Goal: Transaction & Acquisition: Purchase product/service

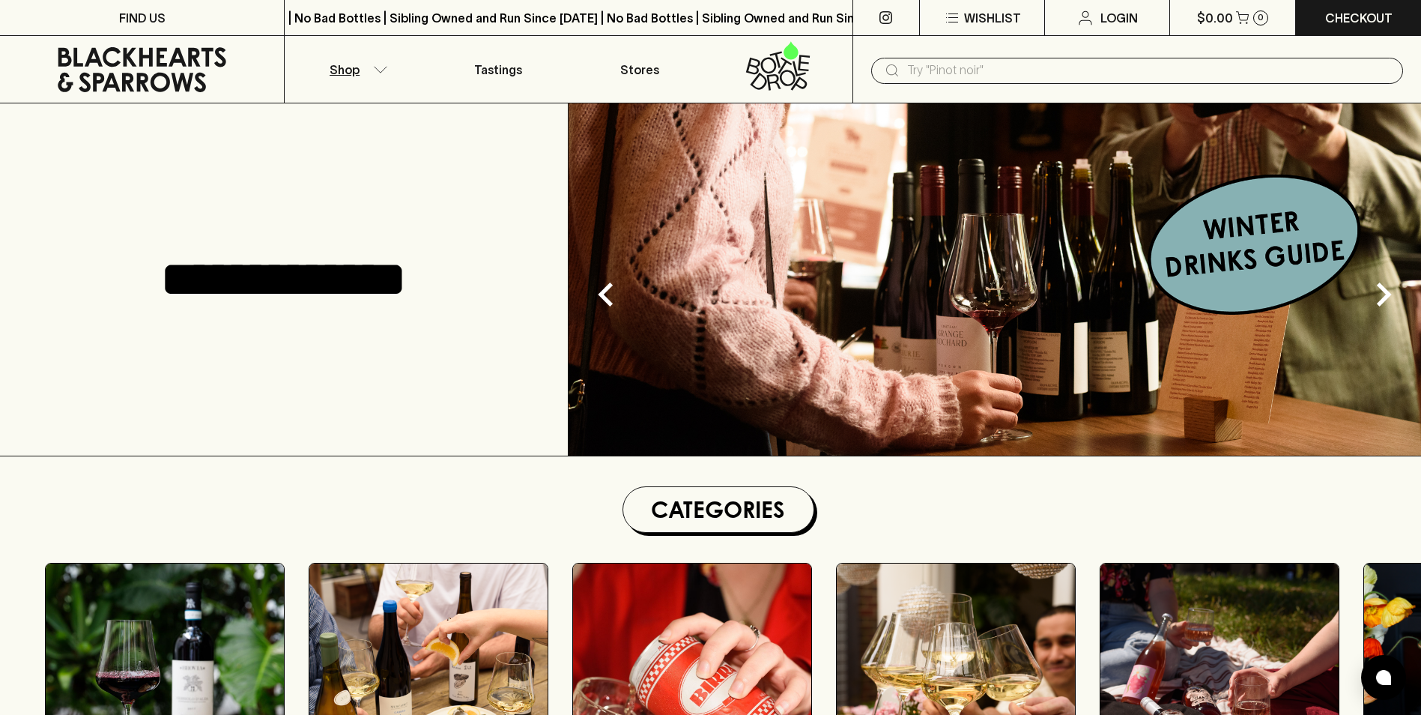
click at [369, 66] on button "Shop" at bounding box center [356, 69] width 142 height 67
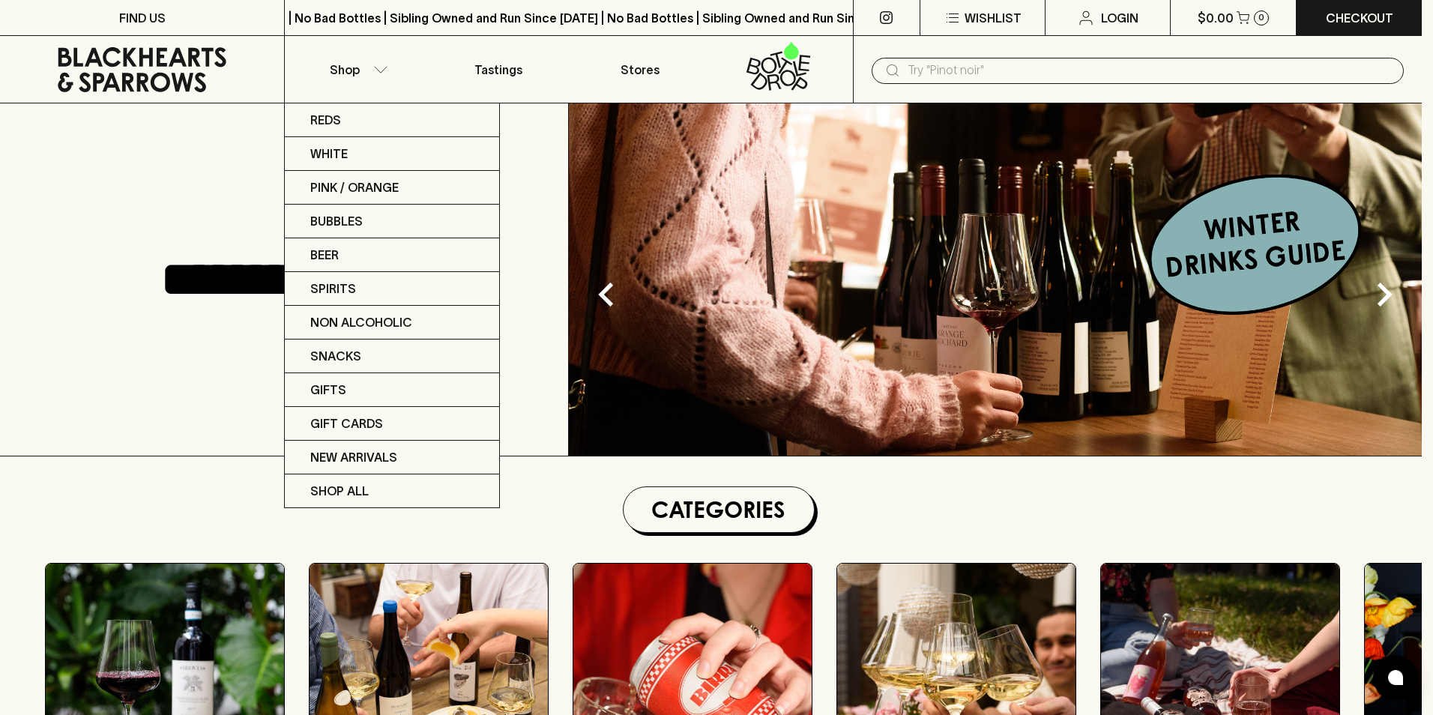
click at [142, 10] on div at bounding box center [716, 357] width 1433 height 715
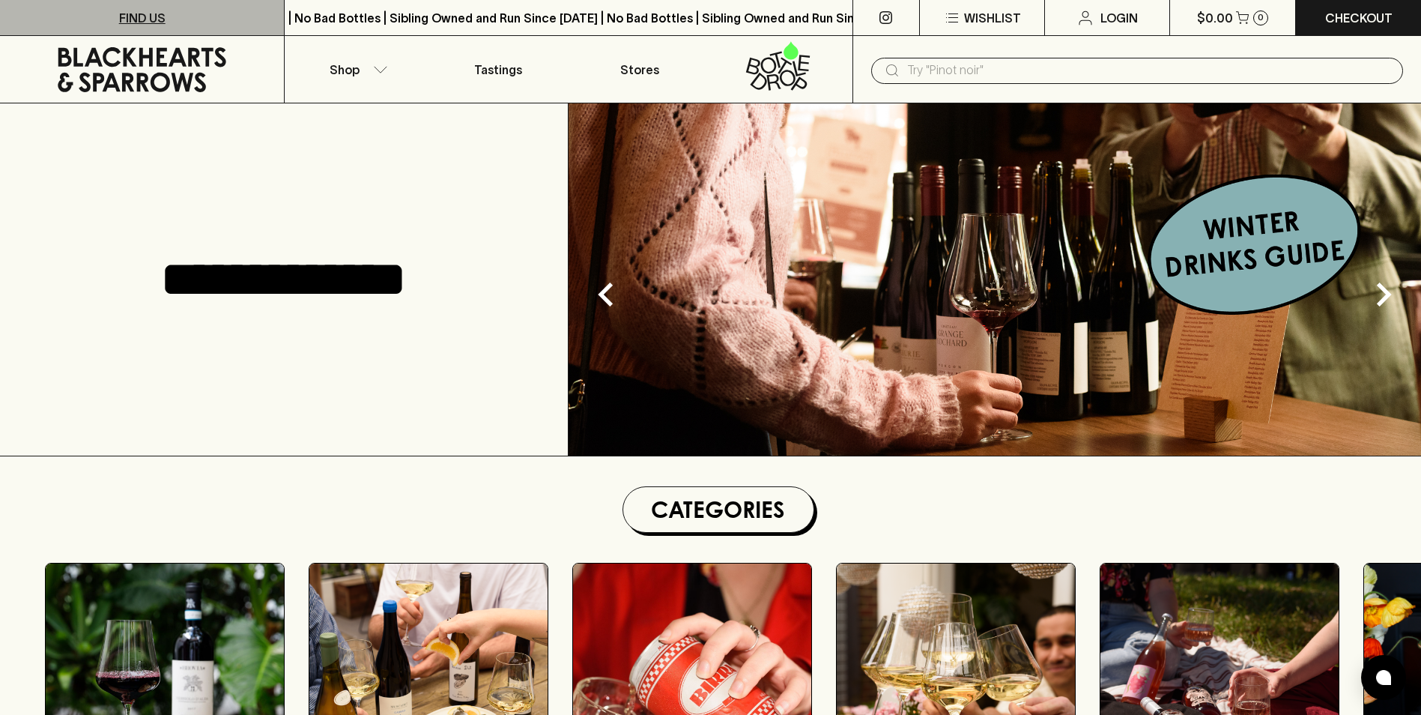
click at [138, 20] on p "FIND US" at bounding box center [142, 18] width 46 height 18
click at [957, 73] on input "text" at bounding box center [1149, 70] width 484 height 24
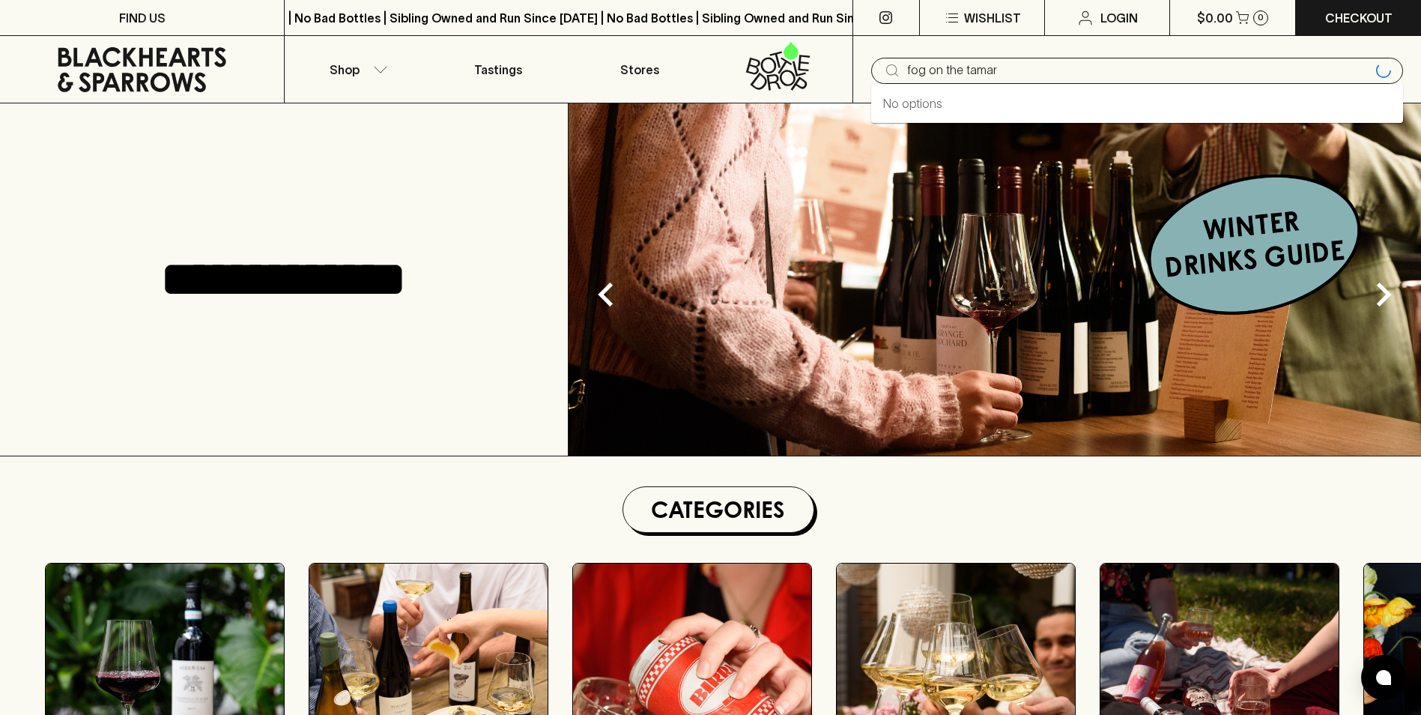
type input "fog on the tamar"
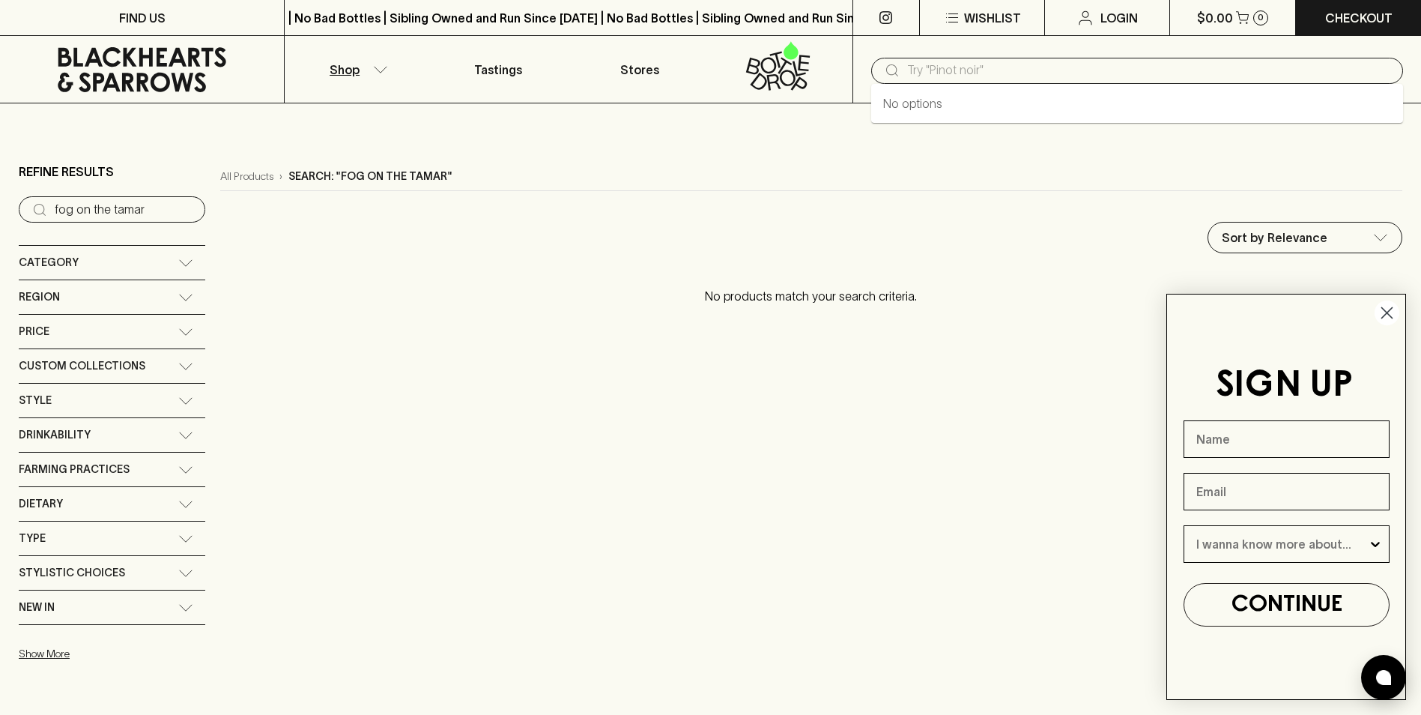
click at [944, 79] on input "text" at bounding box center [1149, 70] width 484 height 24
paste input "fog on the tamar"
type input "fog on the tamar"
click at [126, 52] on icon at bounding box center [142, 69] width 169 height 45
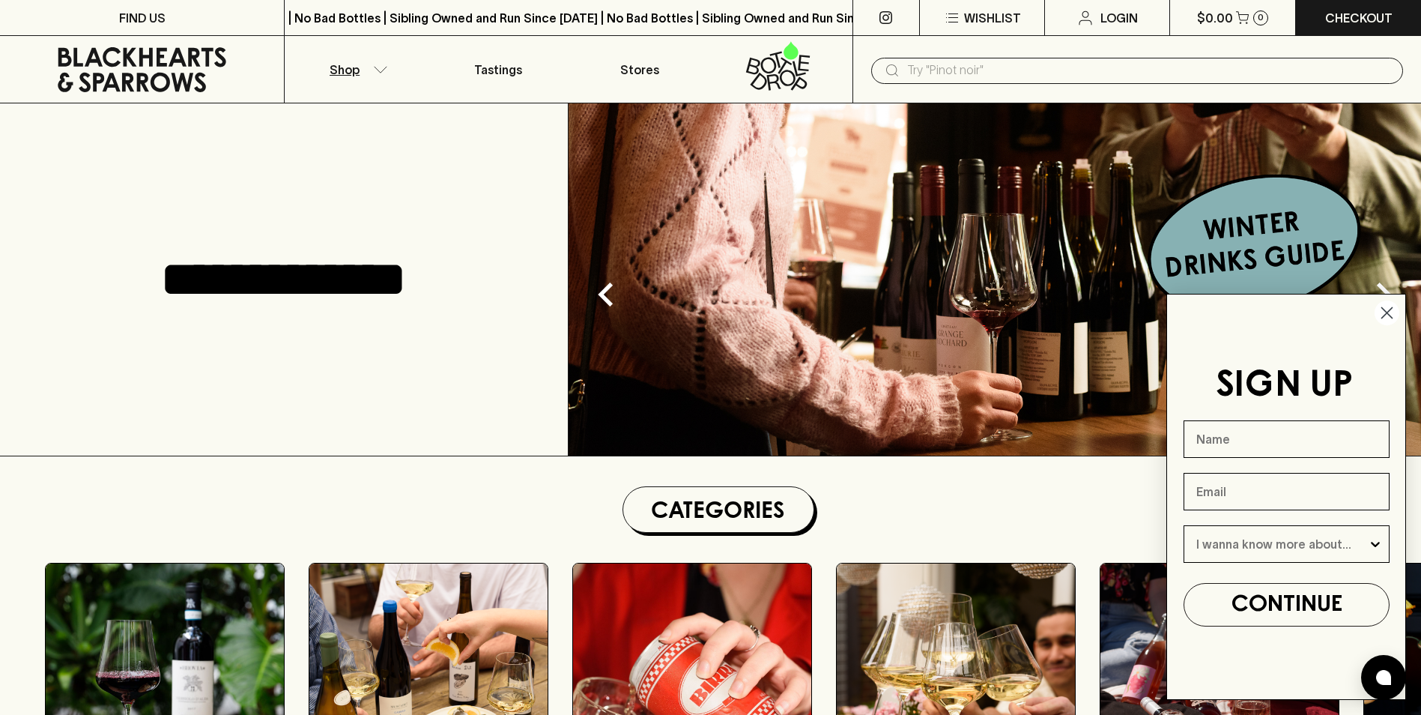
click at [388, 63] on button "Shop" at bounding box center [356, 69] width 142 height 67
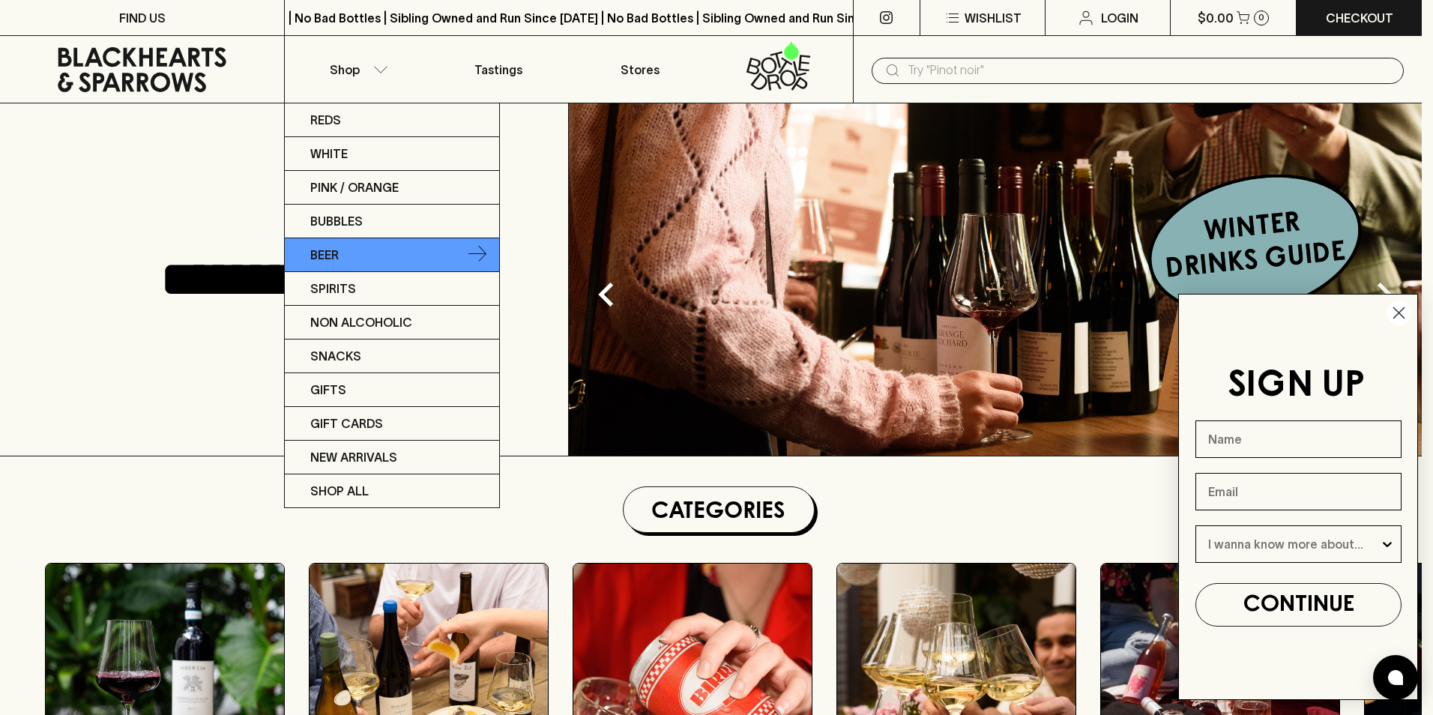
click at [338, 253] on p "Beer" at bounding box center [324, 255] width 28 height 18
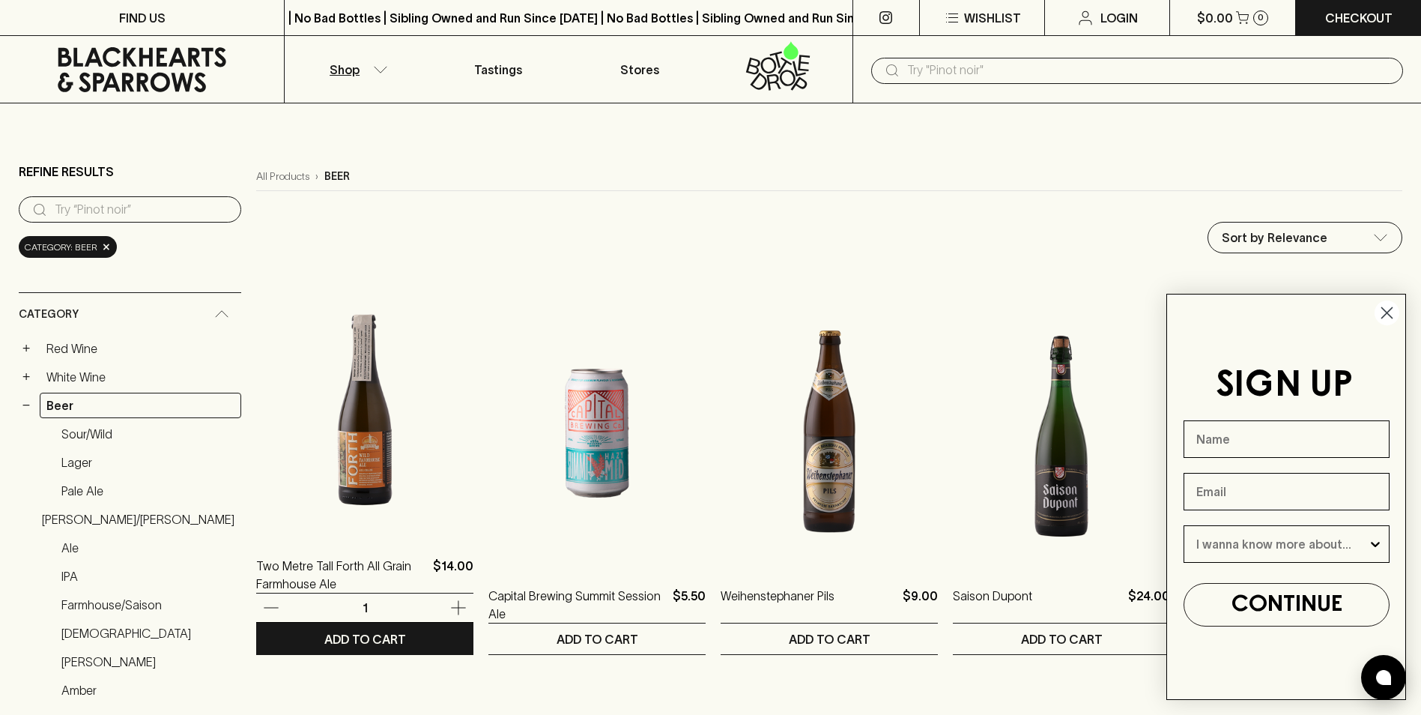
scroll to position [225, 0]
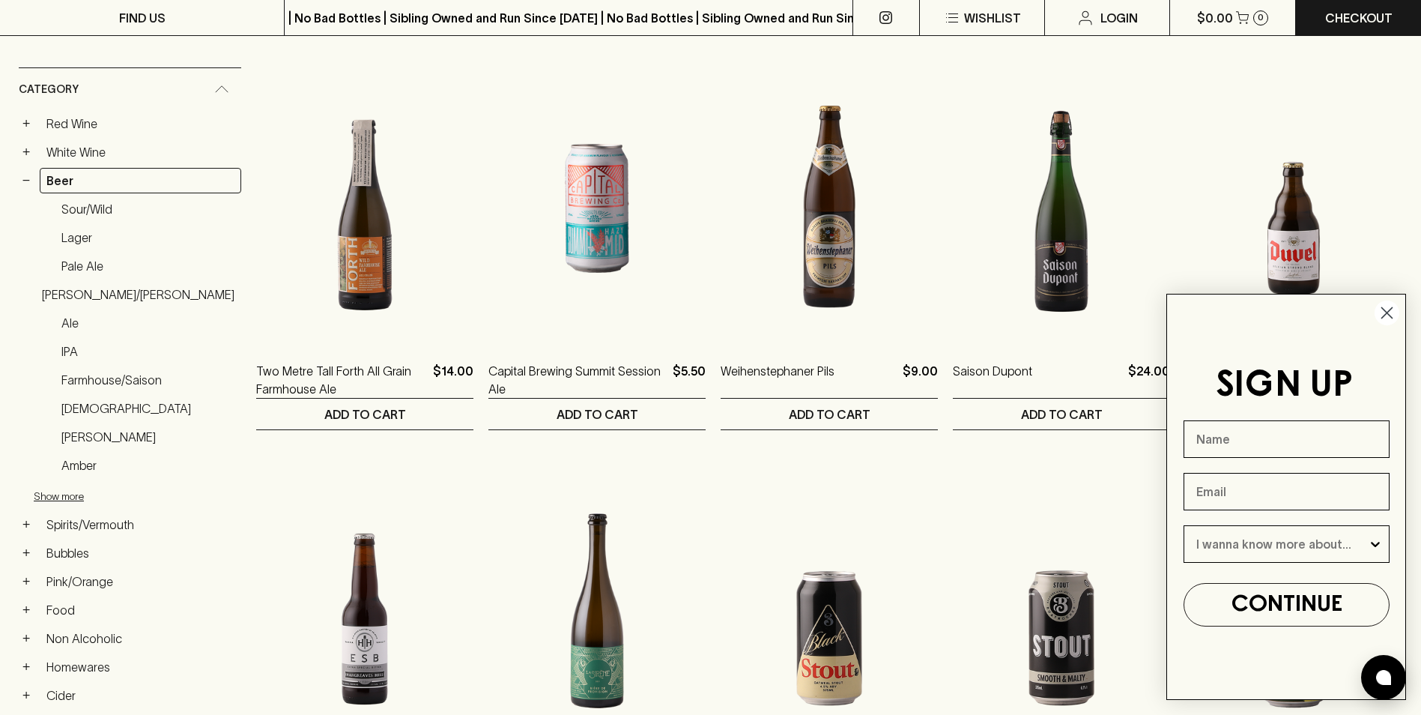
click at [1386, 315] on icon "Close dialog" at bounding box center [1388, 313] width 10 height 10
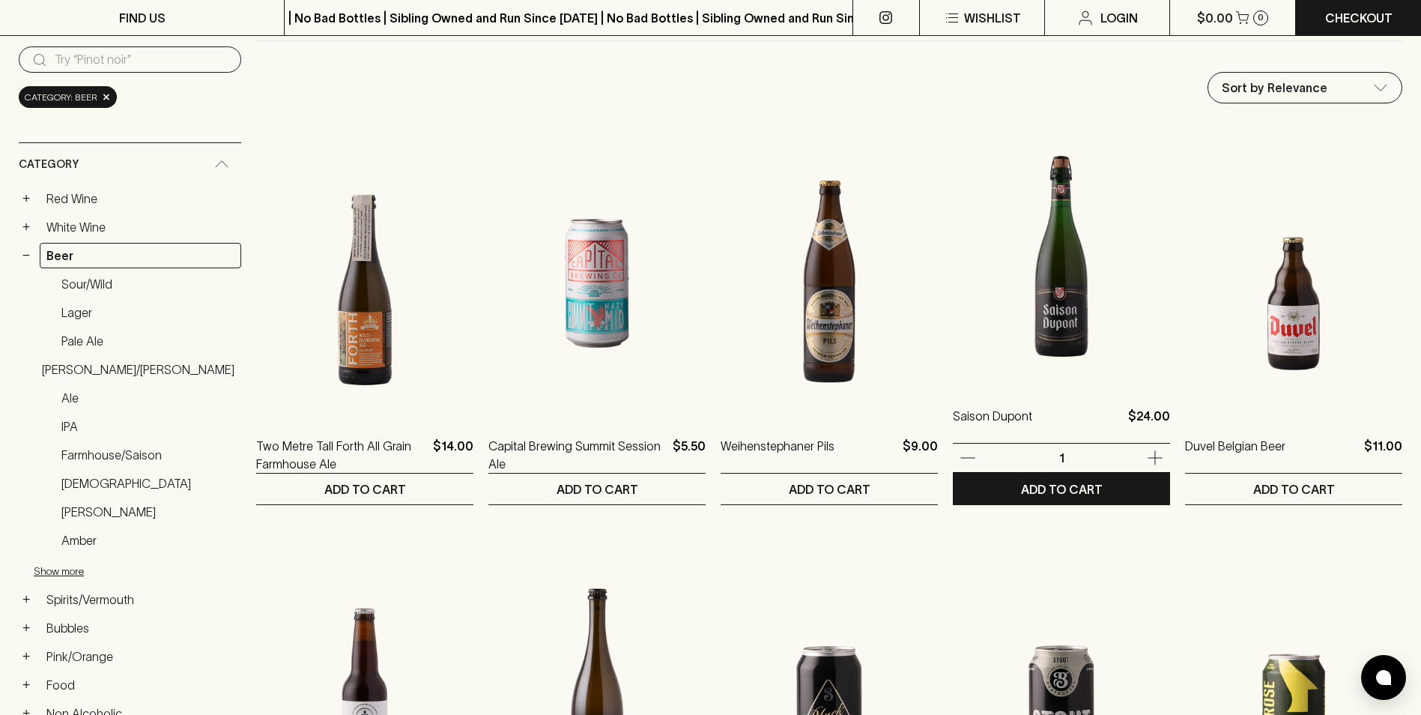
scroll to position [0, 0]
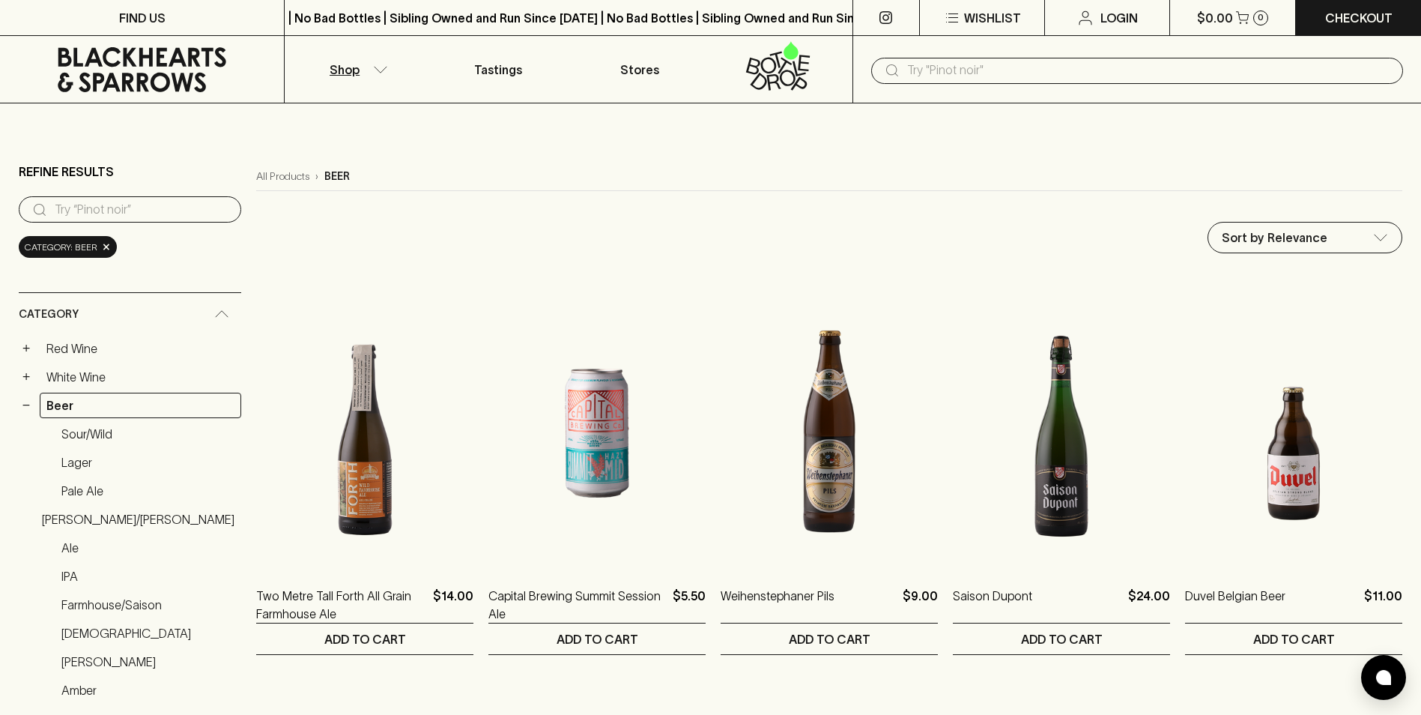
click at [370, 71] on button "Shop" at bounding box center [356, 69] width 142 height 67
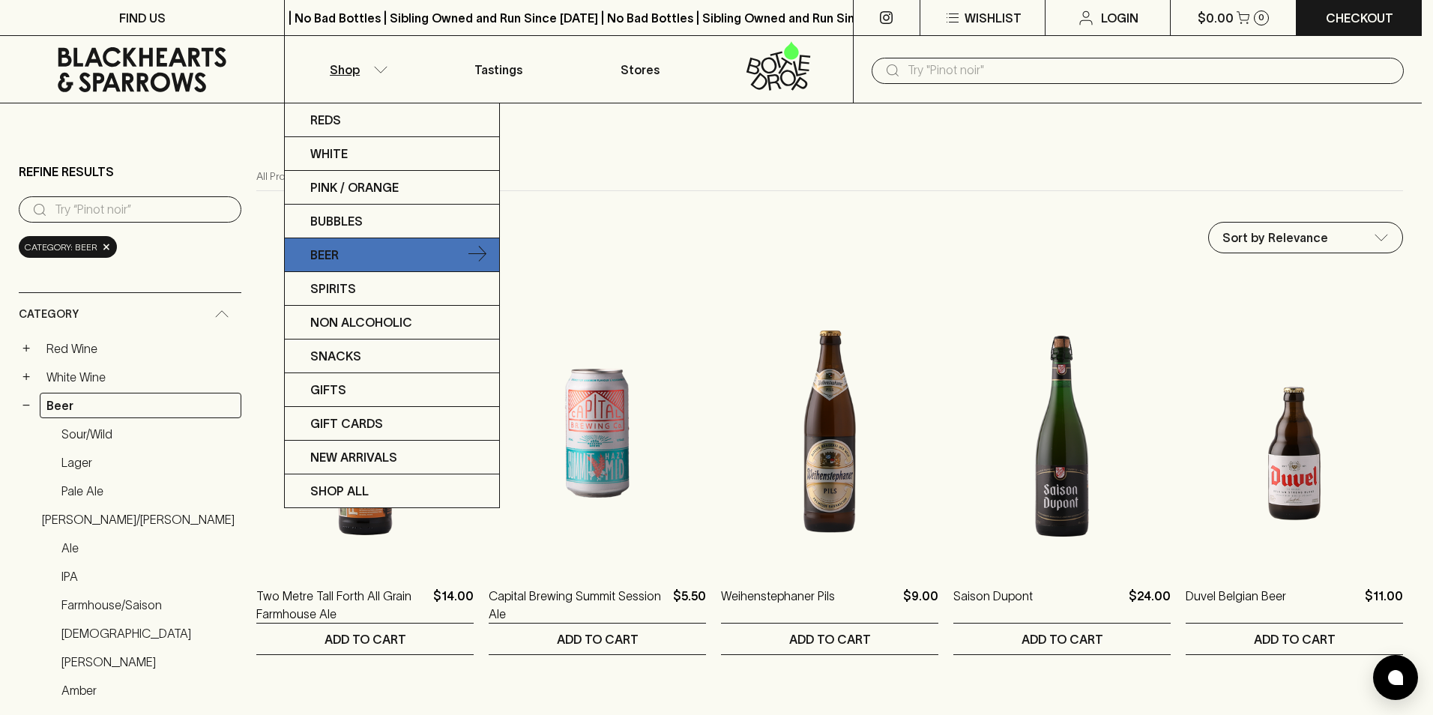
click at [481, 253] on icon at bounding box center [477, 255] width 18 height 18
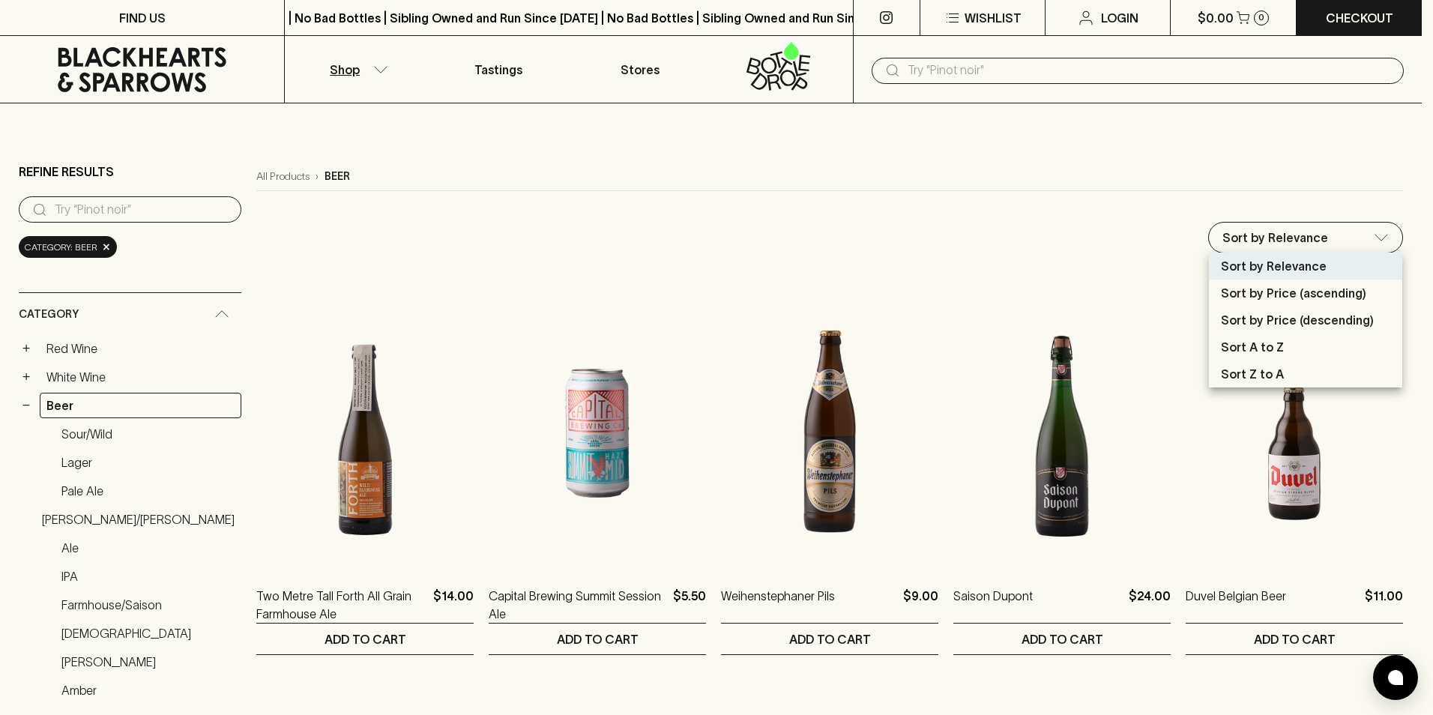
click at [1344, 314] on p "Sort by Price (descending)" at bounding box center [1297, 320] width 153 height 18
type input "price:desc"
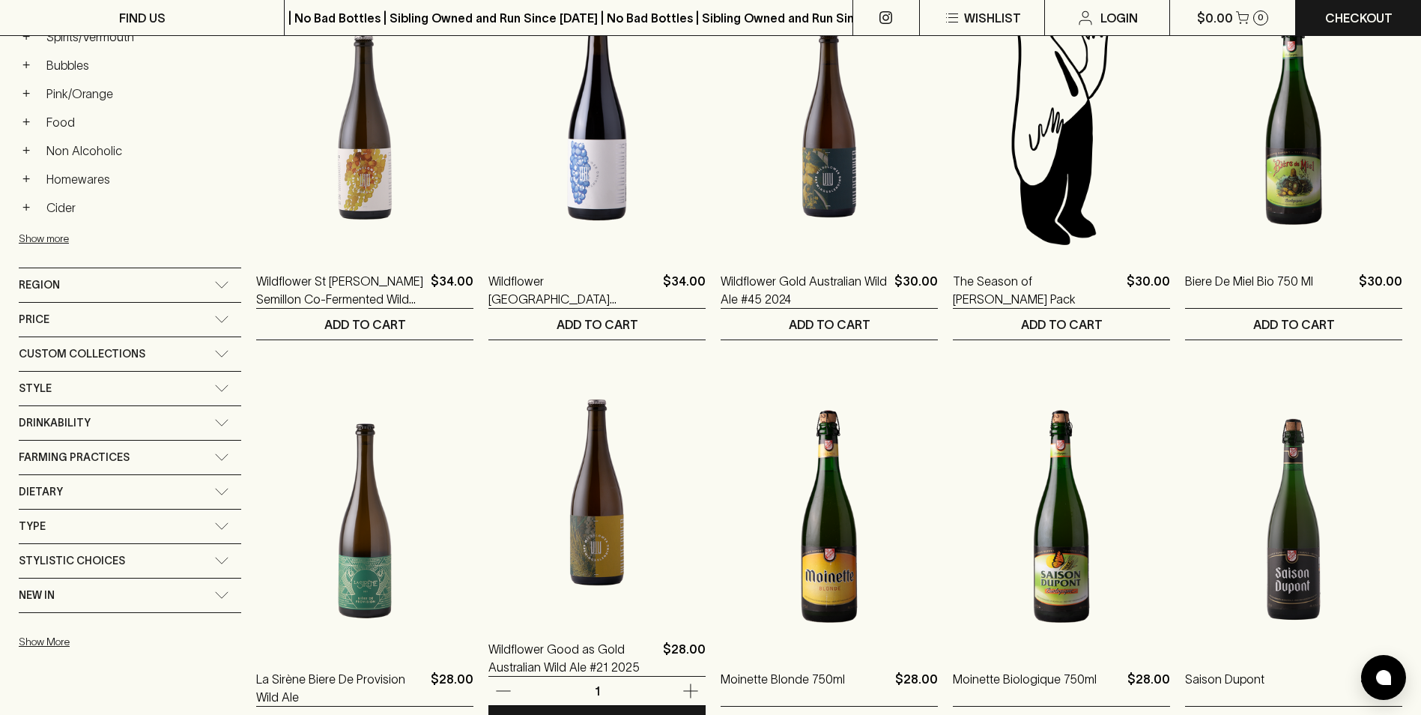
scroll to position [450, 0]
